Goal: Task Accomplishment & Management: Manage account settings

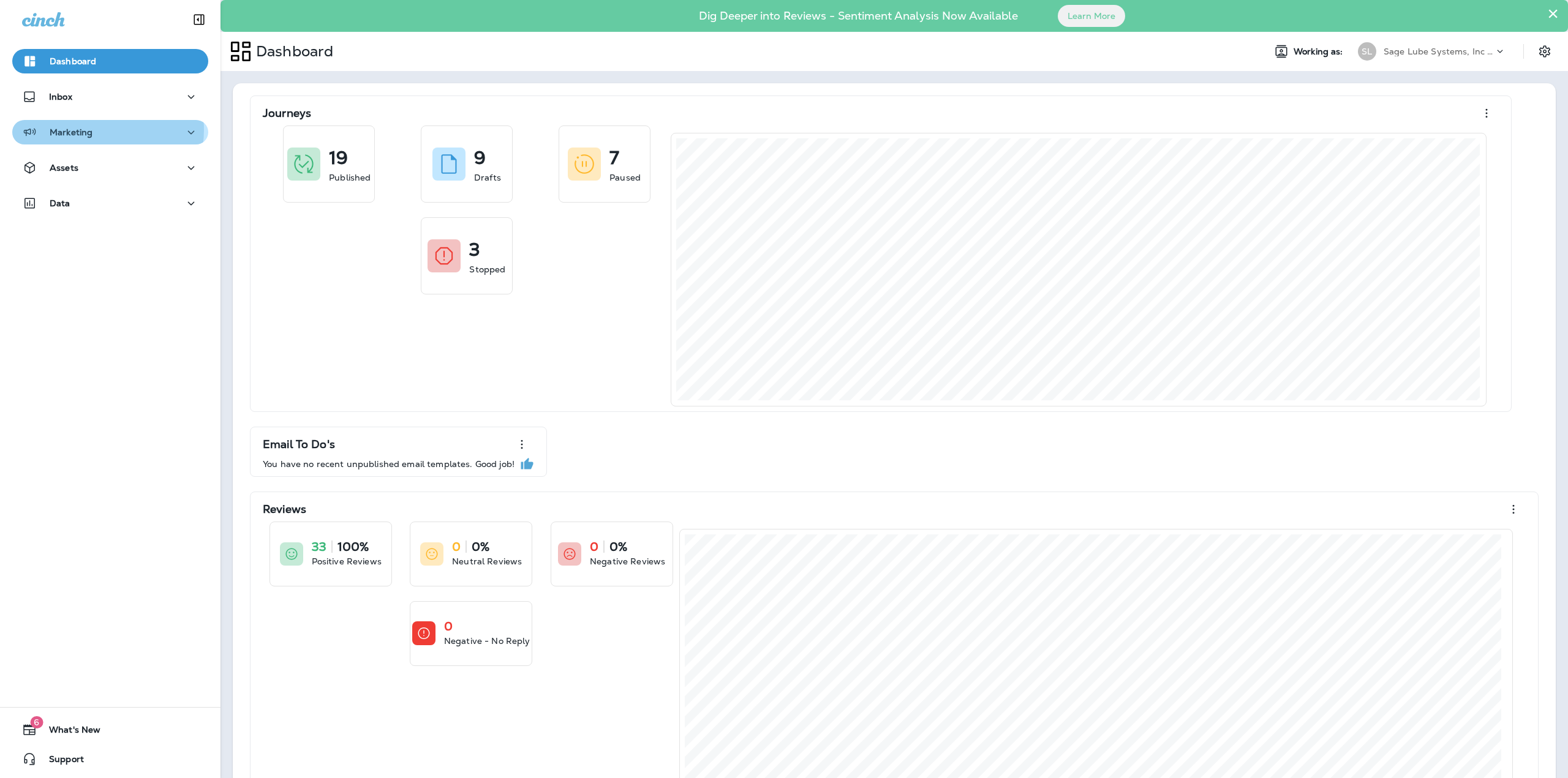
click at [94, 130] on div "Marketing" at bounding box center [110, 133] width 176 height 16
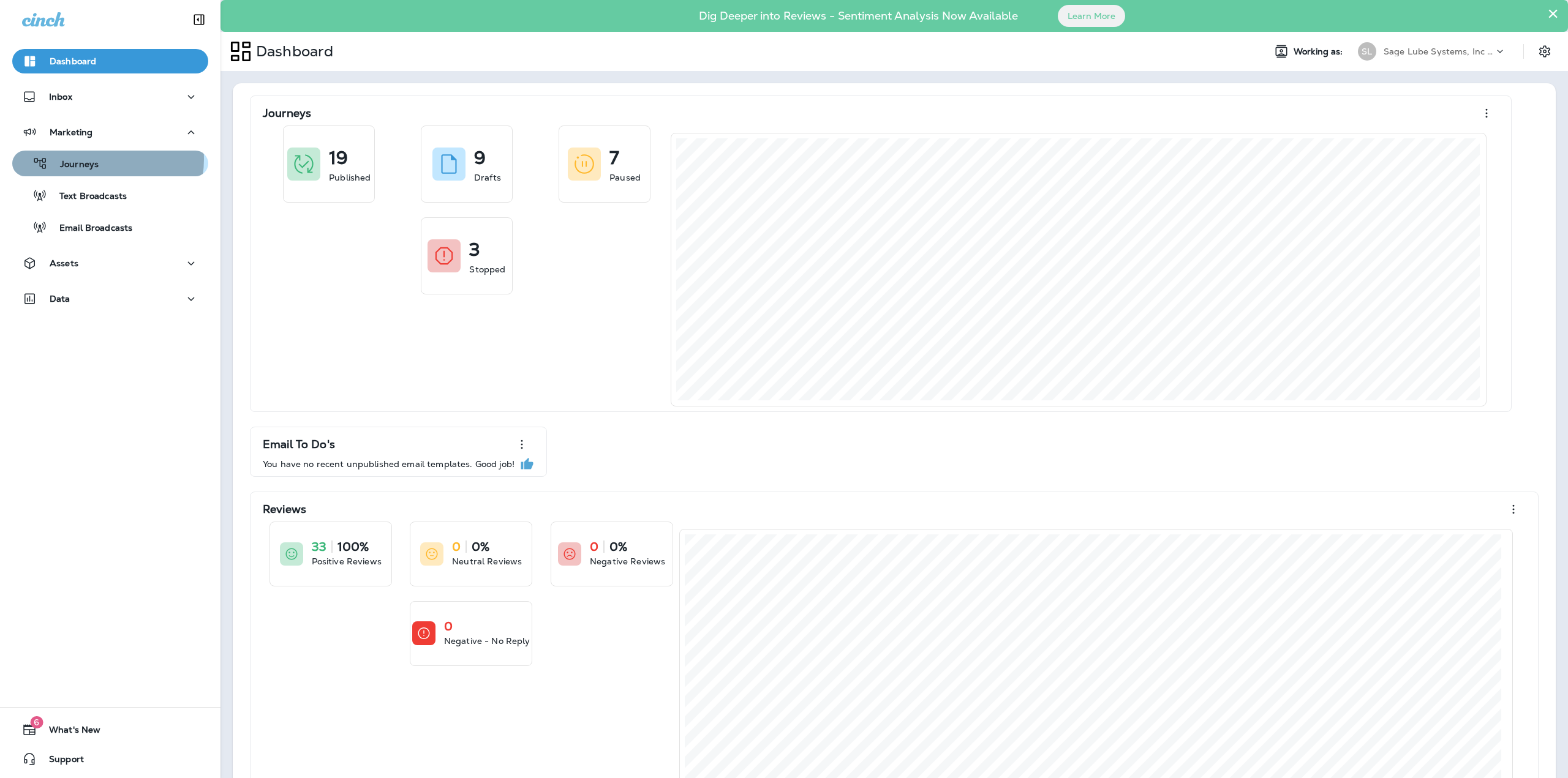
click at [93, 159] on p "Journeys" at bounding box center [74, 165] width 51 height 11
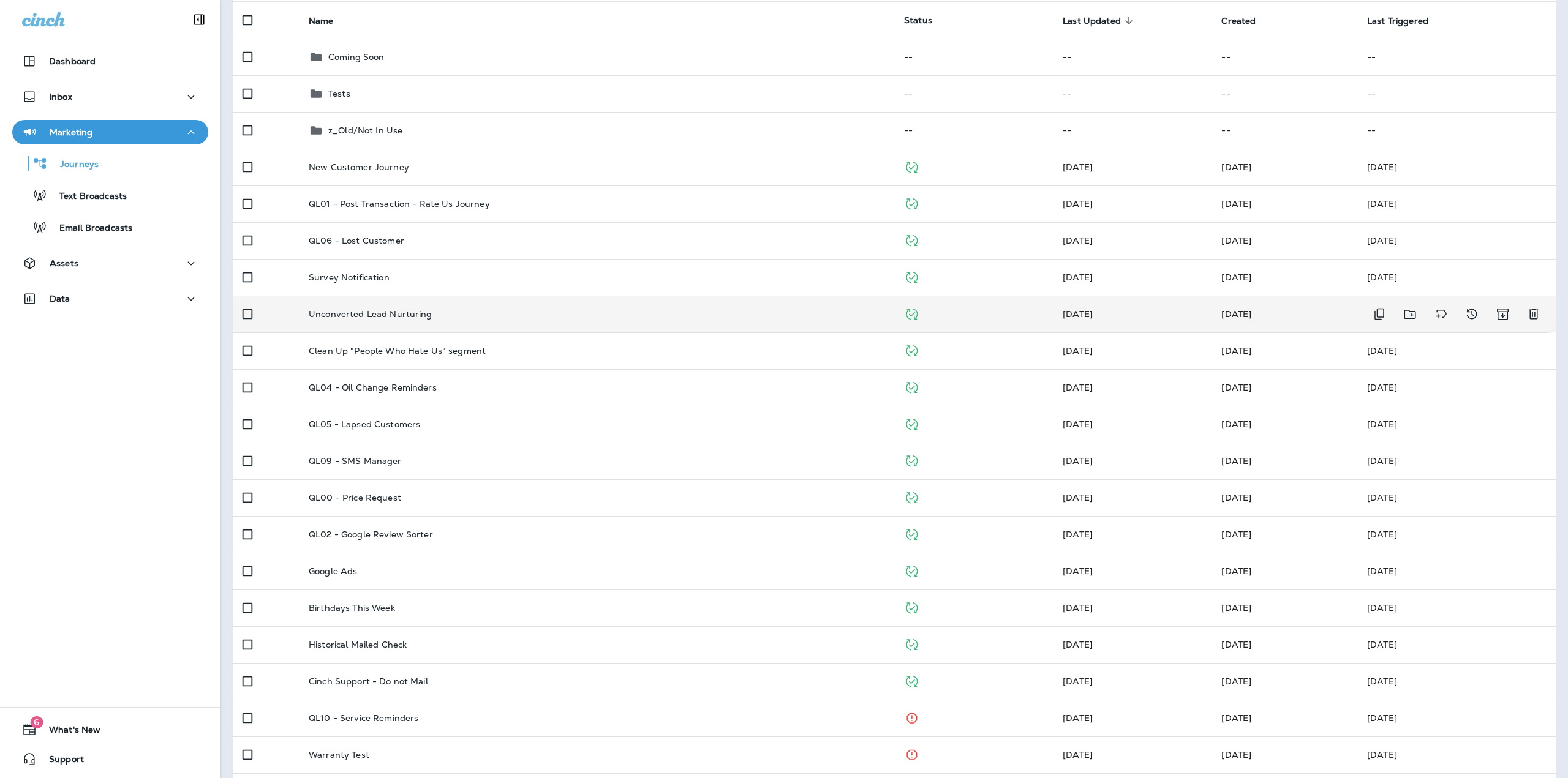
scroll to position [184, 0]
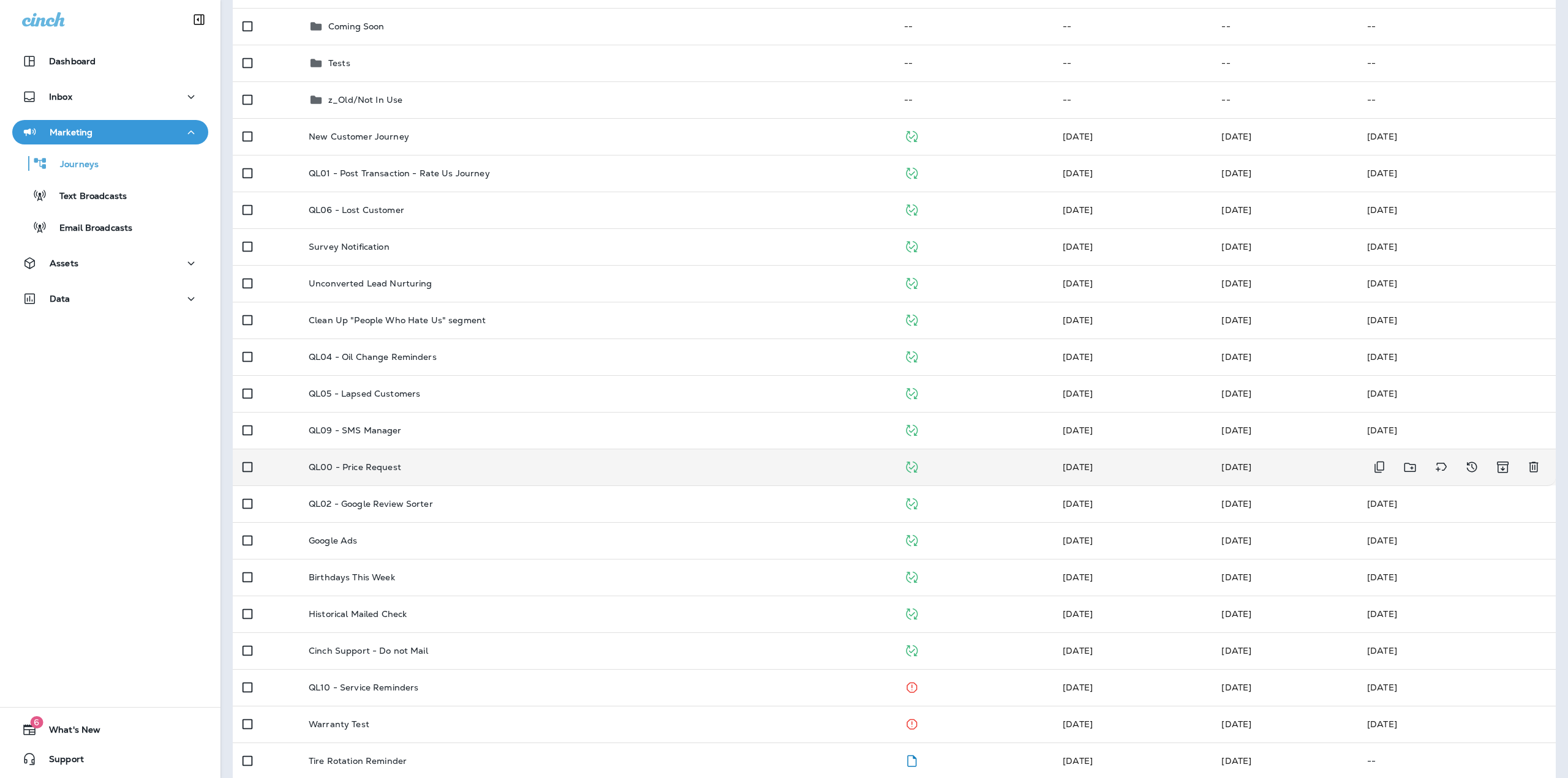
click at [373, 464] on p "QL00 - Price Request" at bounding box center [355, 467] width 93 height 10
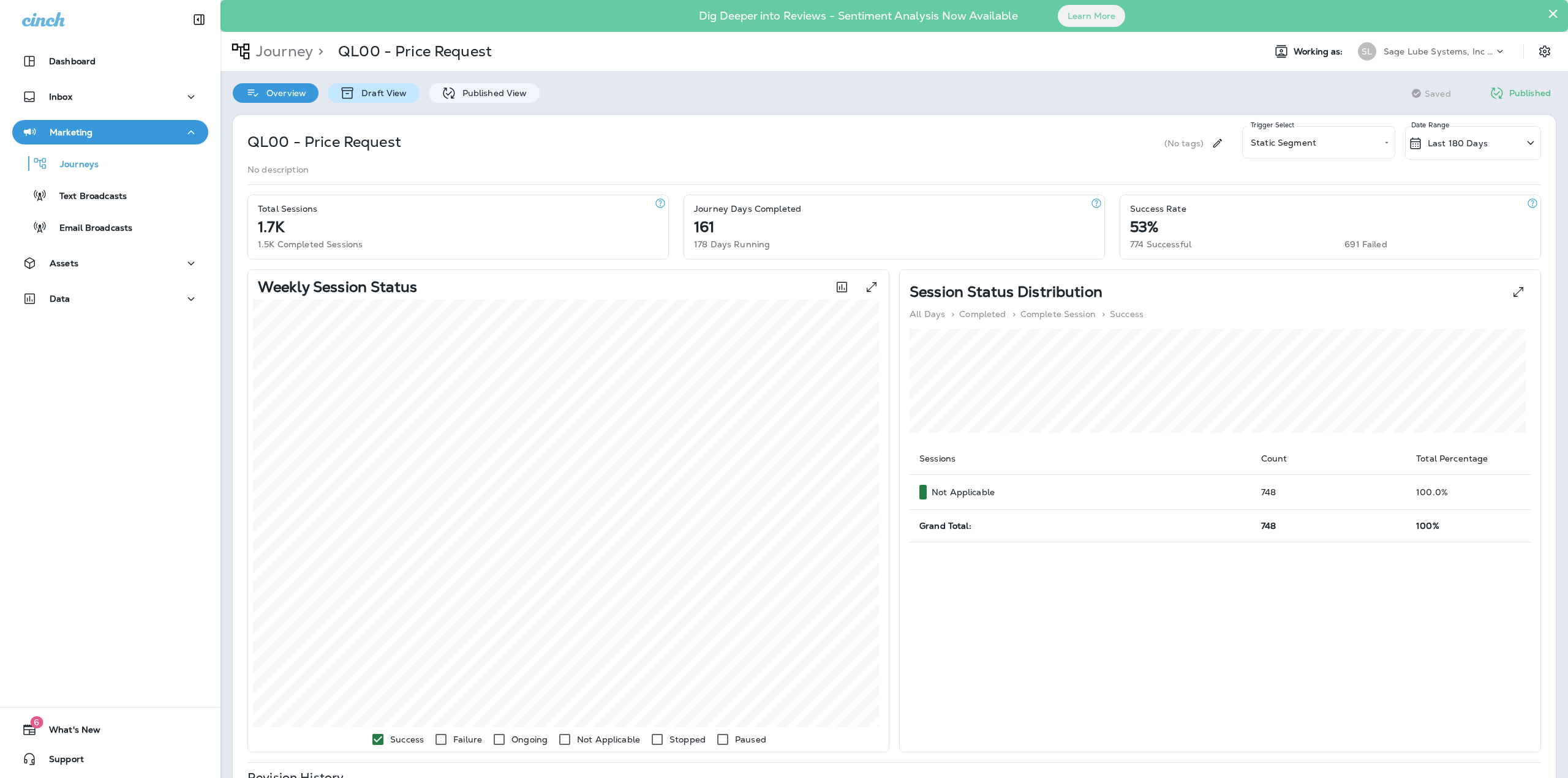
click at [362, 95] on p "Draft View" at bounding box center [380, 93] width 52 height 10
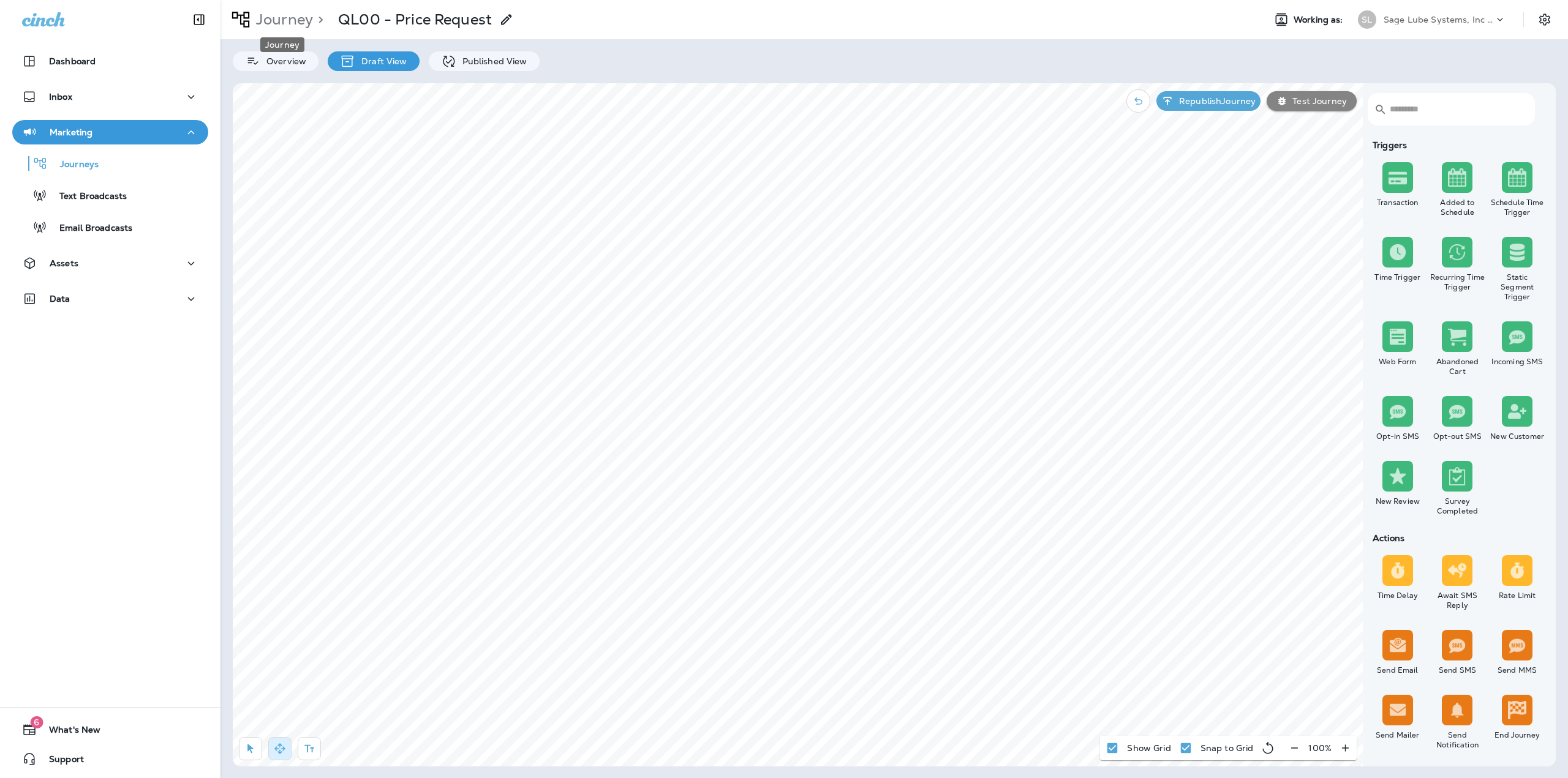
click at [291, 26] on p "Journey" at bounding box center [281, 20] width 62 height 18
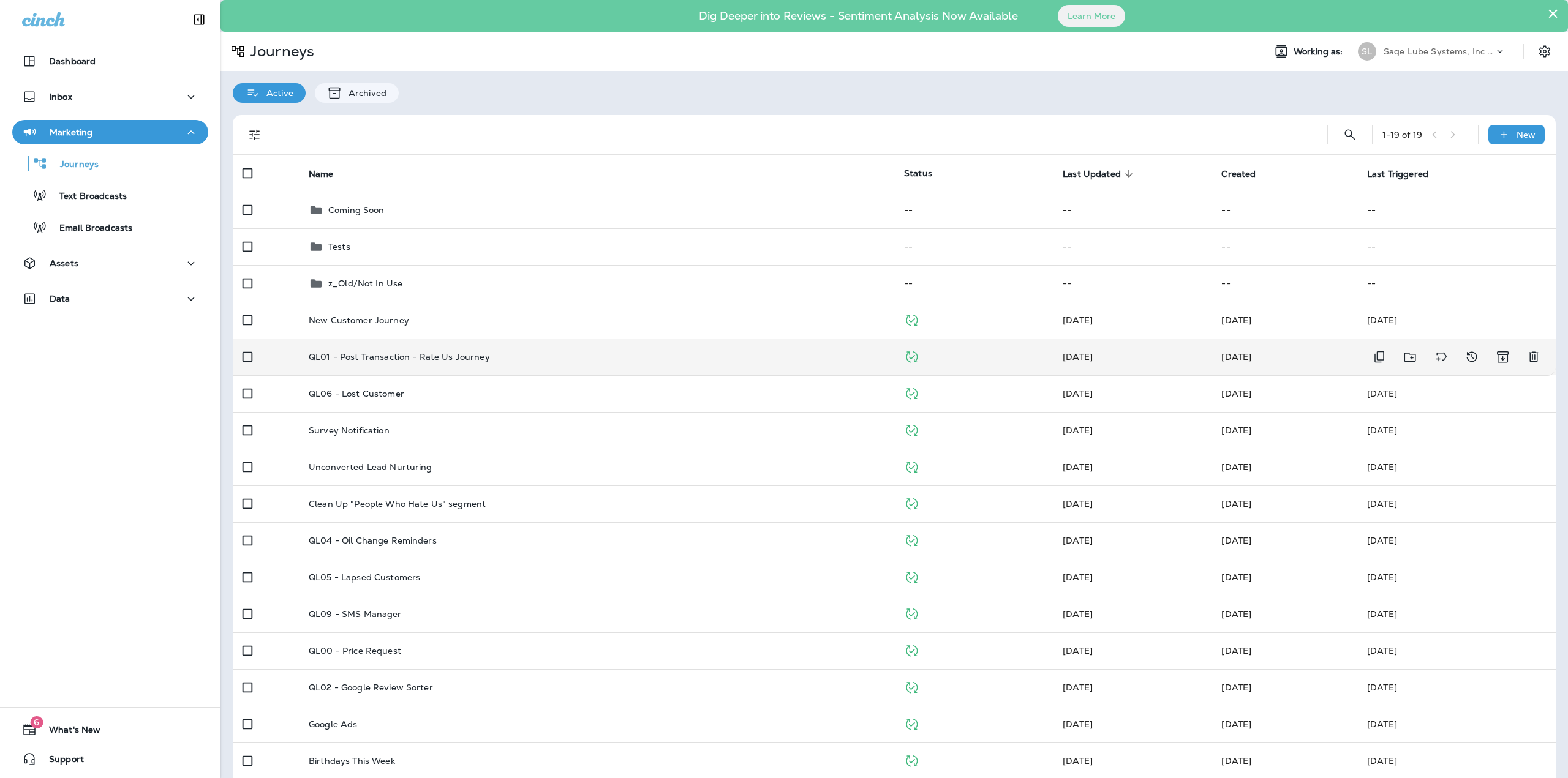
click at [372, 357] on p "QL01 - Post Transaction - Rate Us Journey" at bounding box center [399, 357] width 181 height 10
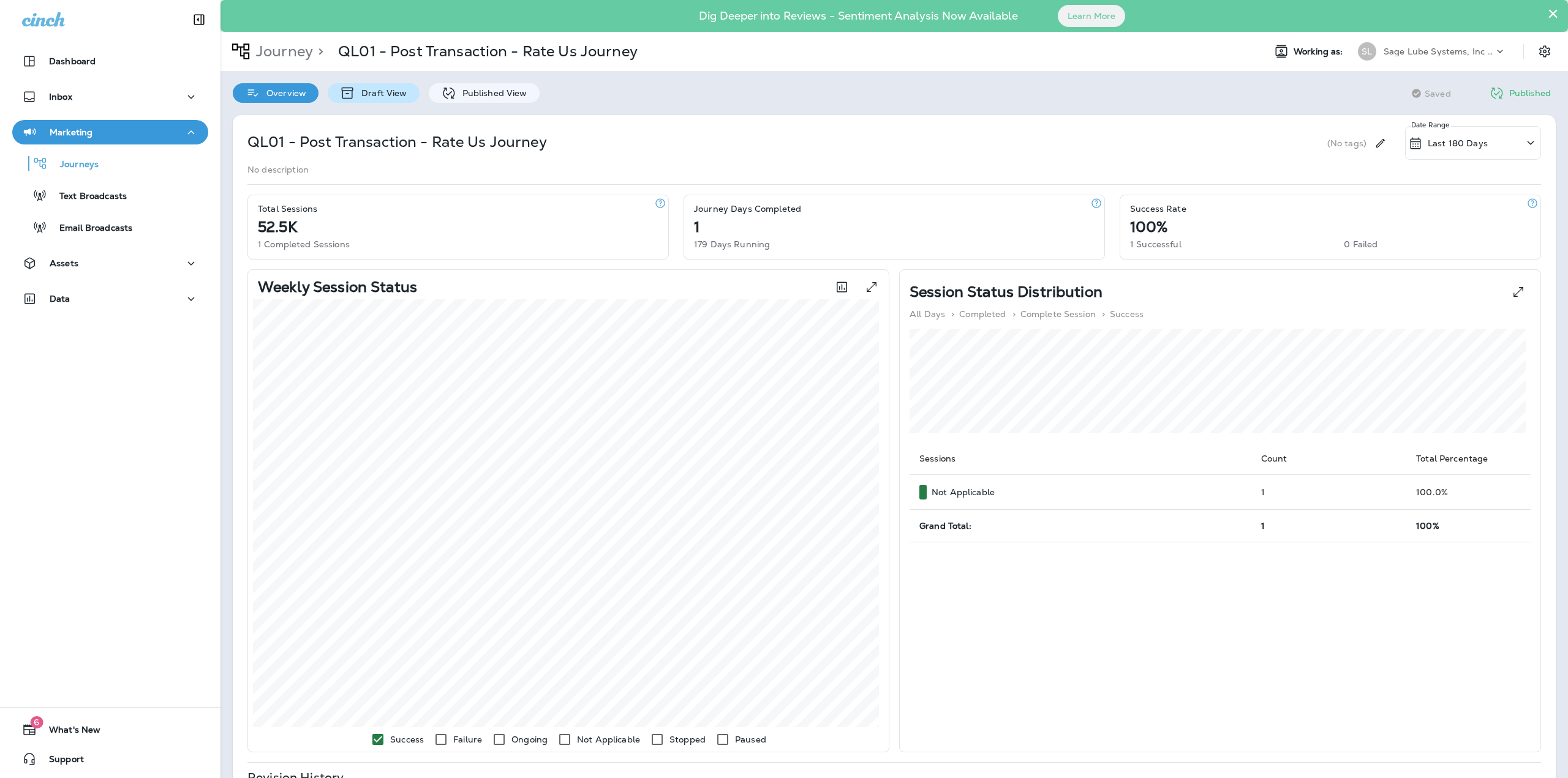
click at [355, 90] on p "Draft View" at bounding box center [380, 93] width 52 height 10
